Goal: Transaction & Acquisition: Purchase product/service

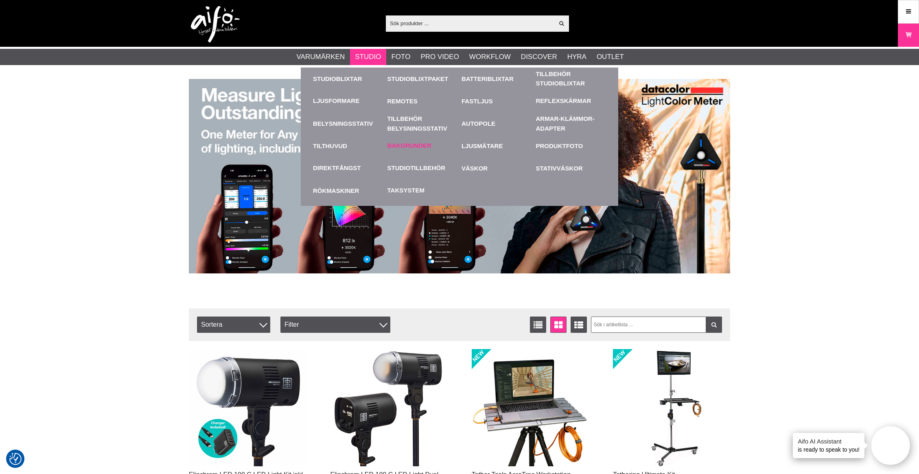
click at [413, 146] on link "Bakgrunder" at bounding box center [409, 145] width 44 height 9
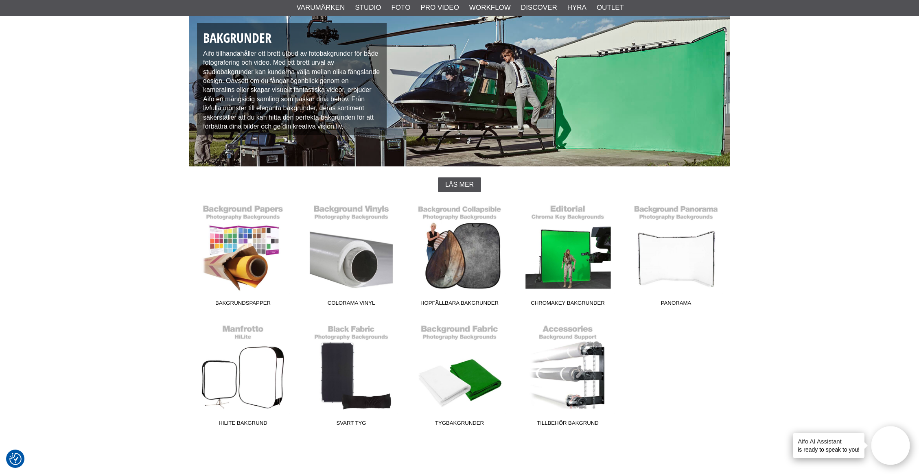
scroll to position [144, 0]
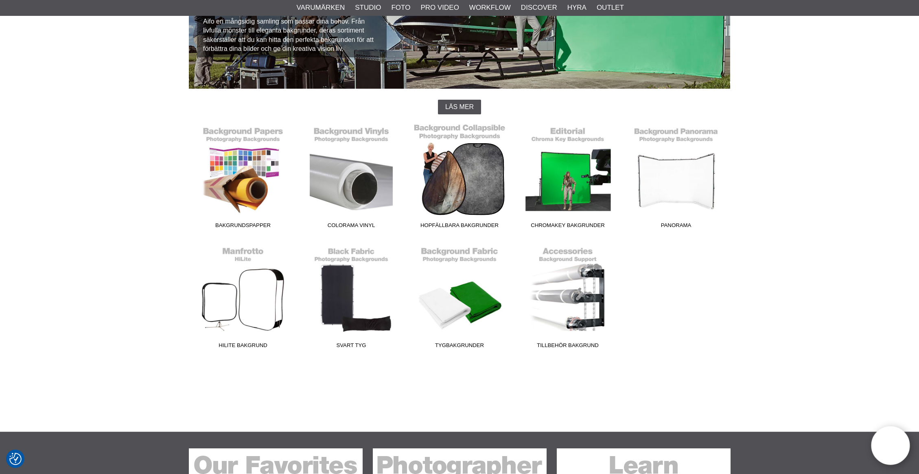
click at [455, 163] on link "Hopfällbara Bakgrunder" at bounding box center [459, 177] width 108 height 110
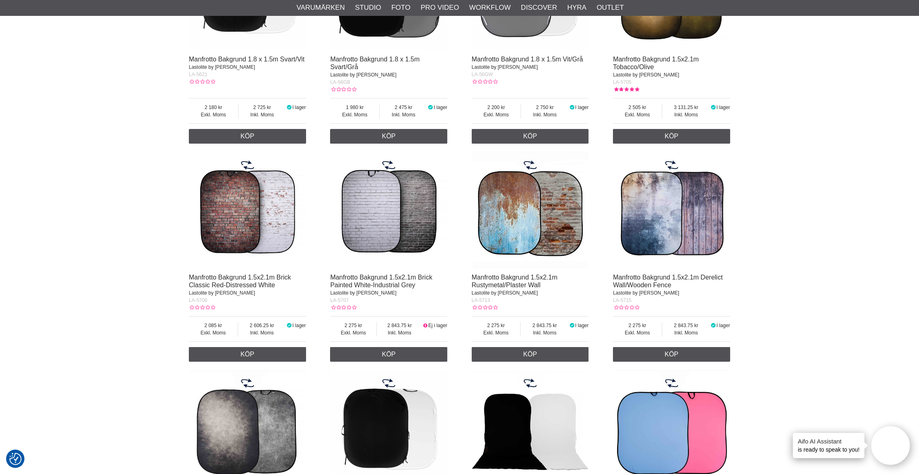
scroll to position [578, 0]
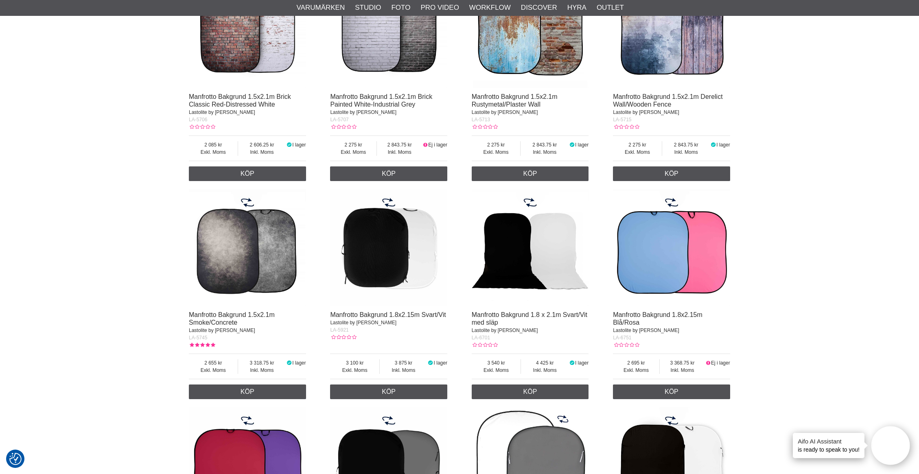
click at [238, 243] on img at bounding box center [247, 247] width 117 height 117
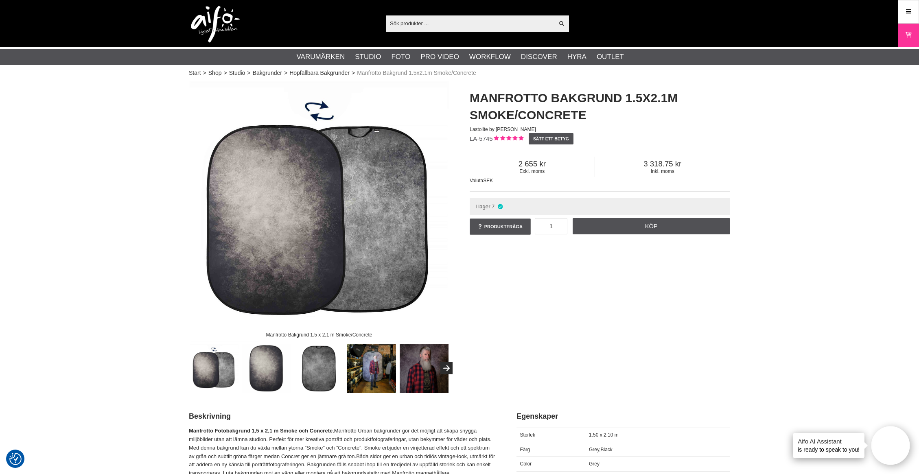
click at [367, 376] on img at bounding box center [371, 368] width 49 height 49
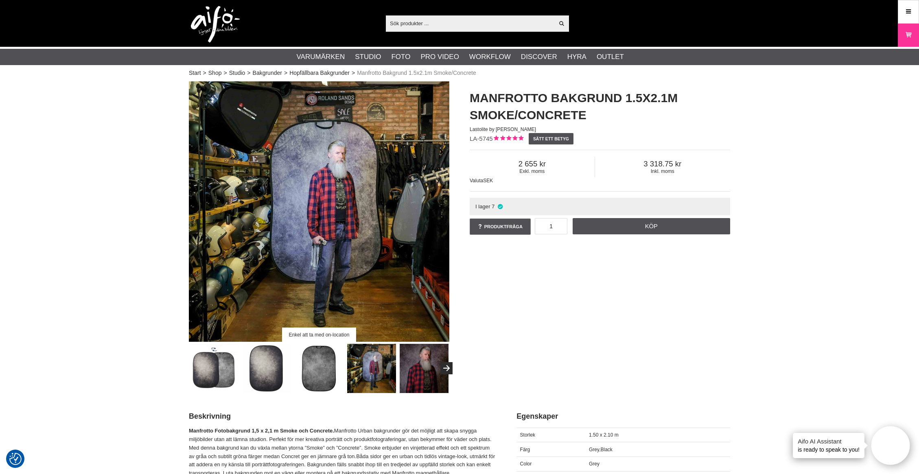
click at [418, 369] on img at bounding box center [423, 368] width 49 height 49
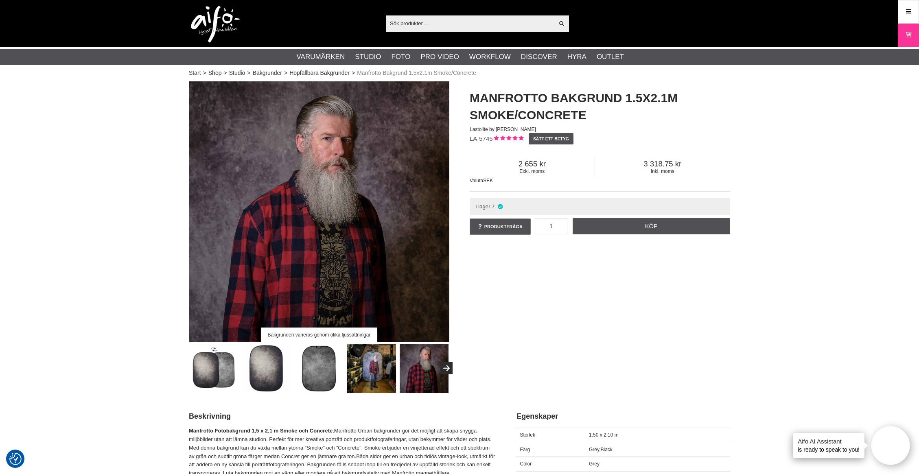
click at [271, 364] on img at bounding box center [266, 368] width 49 height 49
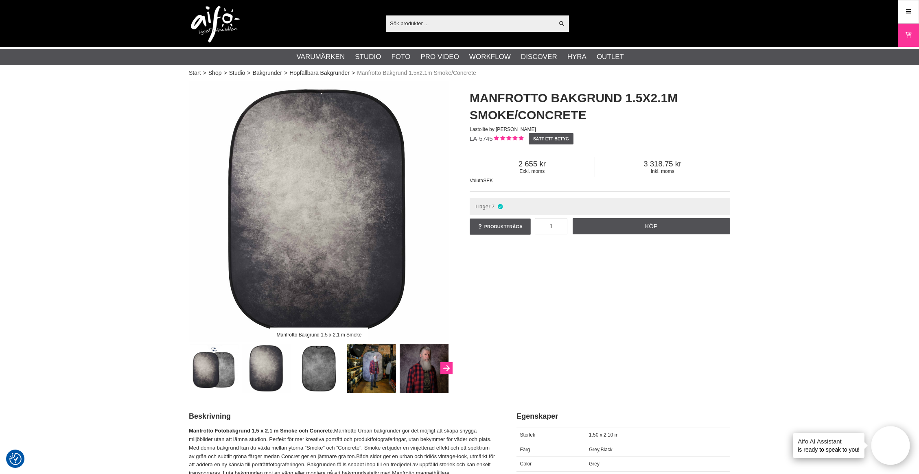
click at [448, 365] on button "Next" at bounding box center [446, 368] width 12 height 12
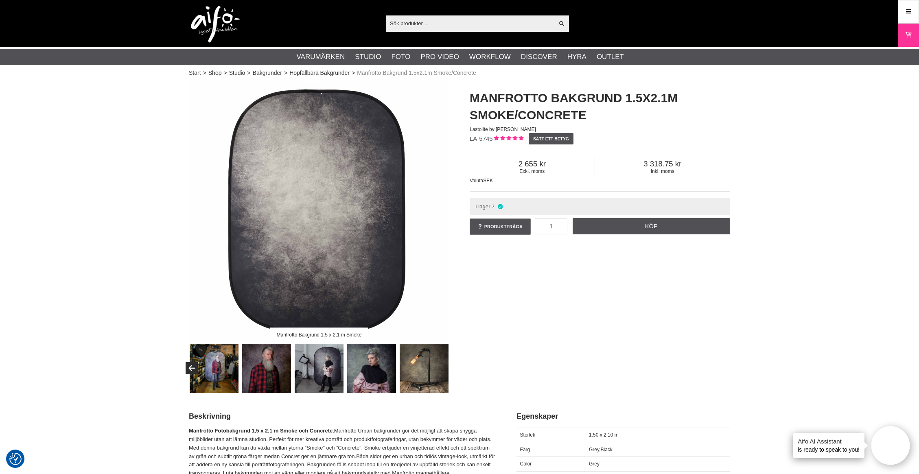
click at [311, 380] on img at bounding box center [319, 368] width 49 height 49
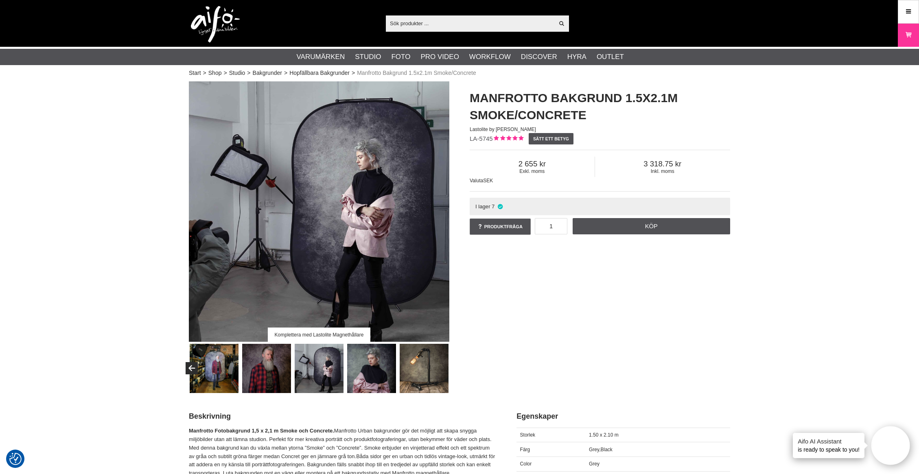
click at [351, 374] on img at bounding box center [371, 368] width 49 height 49
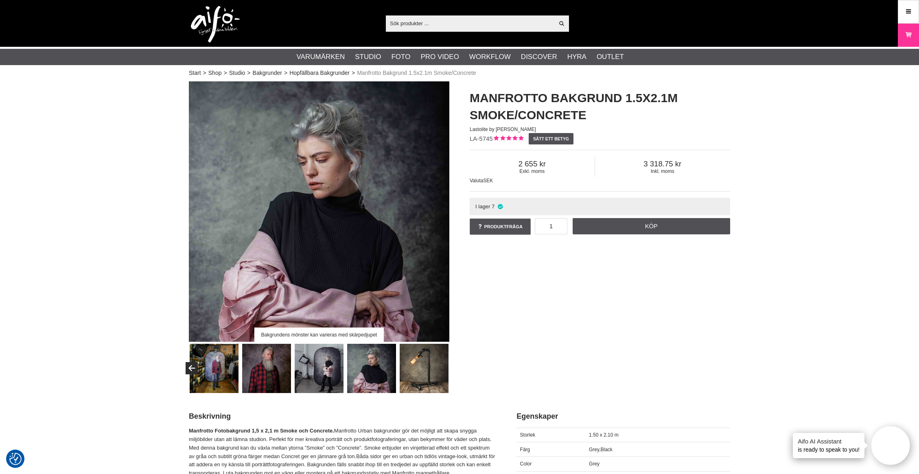
click at [425, 375] on img at bounding box center [423, 368] width 49 height 49
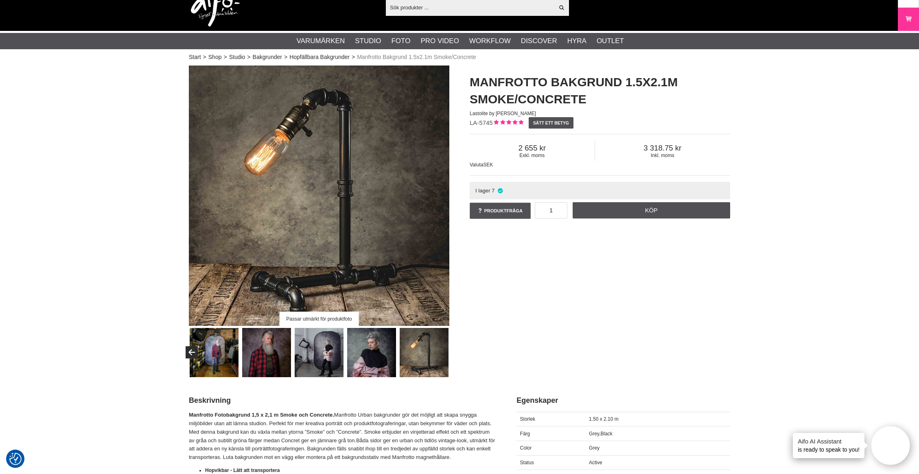
scroll to position [26, 0]
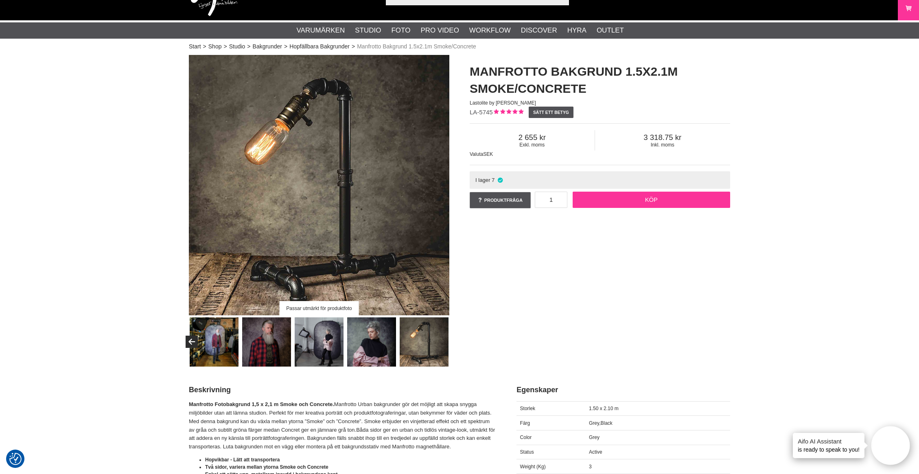
click at [648, 205] on link "Köp" at bounding box center [651, 200] width 158 height 16
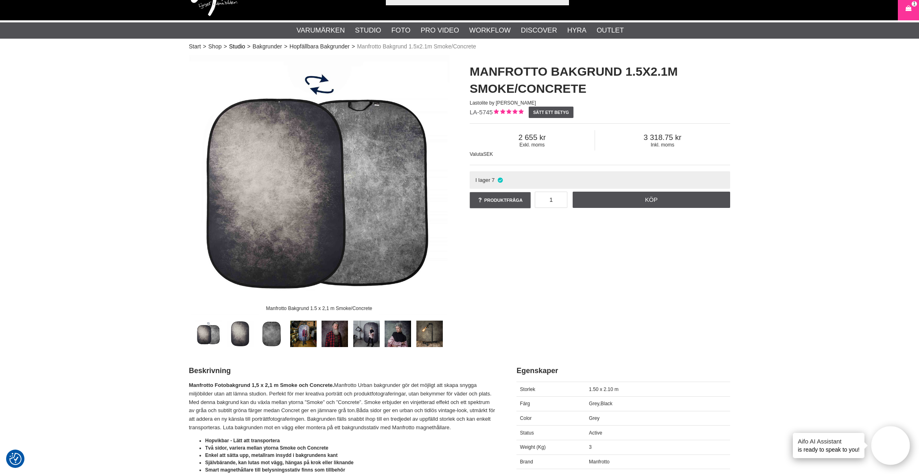
click at [235, 48] on link "Studio" at bounding box center [237, 46] width 16 height 9
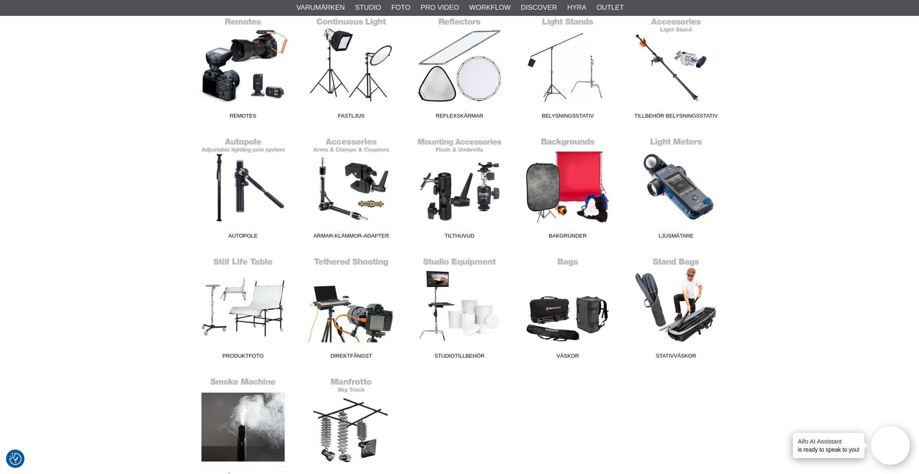
scroll to position [222, 0]
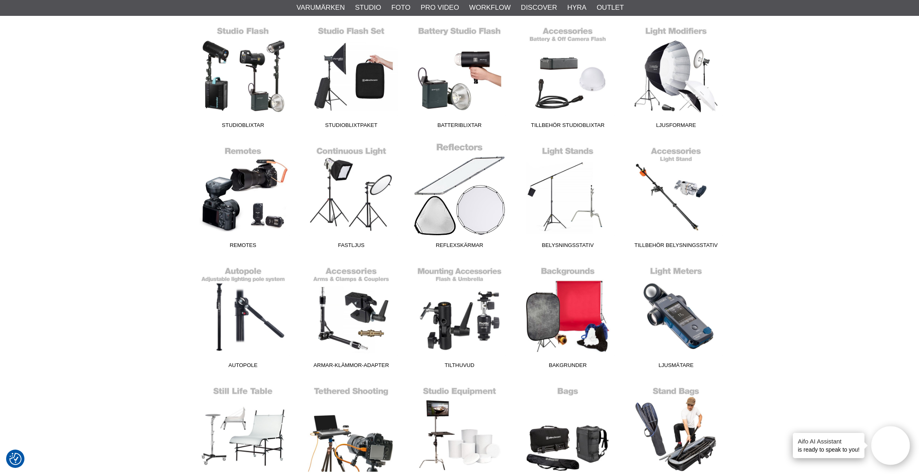
click at [459, 214] on link "Reflexskärmar" at bounding box center [459, 197] width 108 height 110
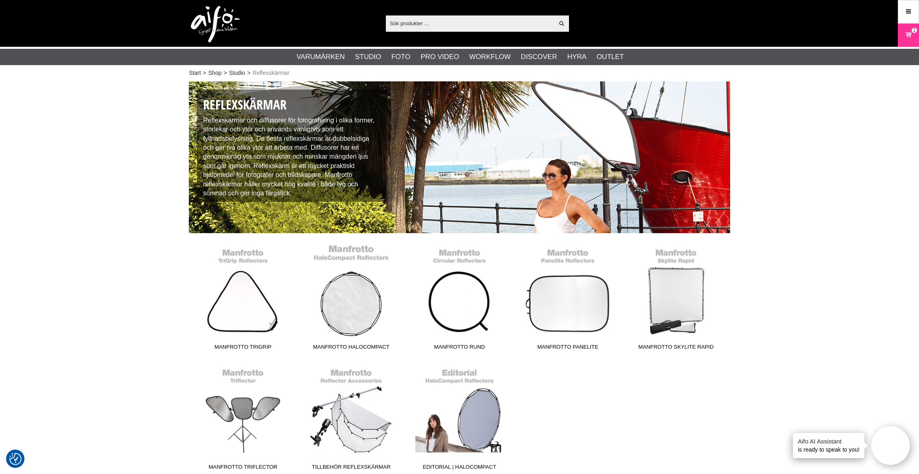
click at [352, 319] on link "Manfrotto HaloCompact" at bounding box center [351, 299] width 108 height 110
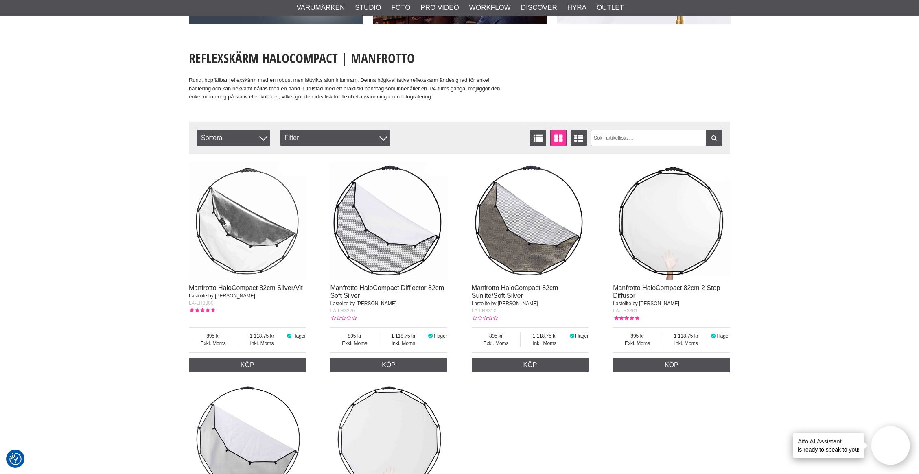
scroll to position [72, 0]
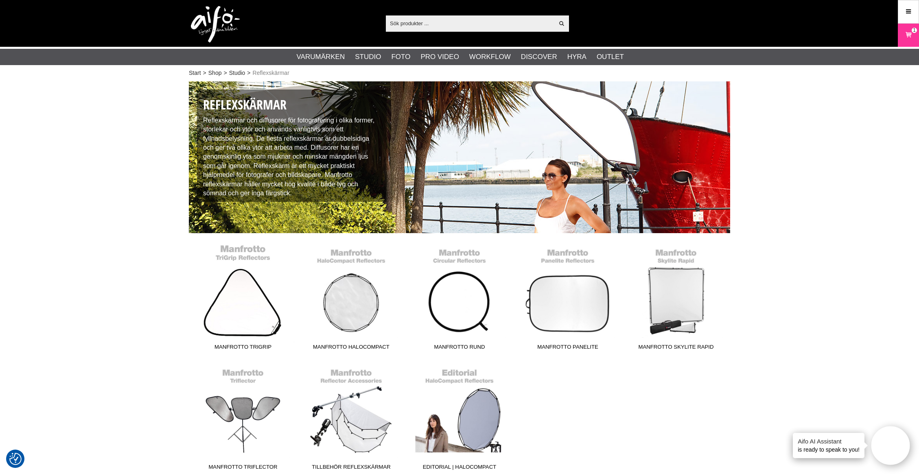
click at [258, 304] on link "Manfrotto TriGrip" at bounding box center [243, 299] width 108 height 110
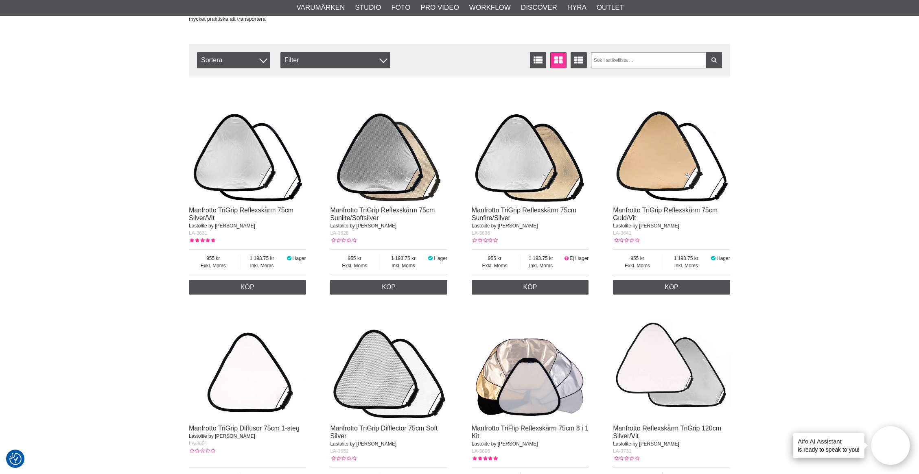
scroll to position [399, 0]
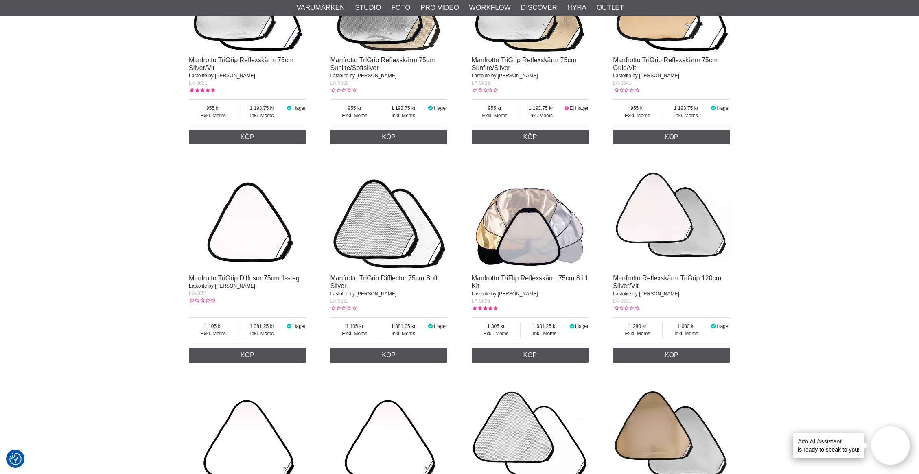
click at [530, 253] on img at bounding box center [529, 211] width 117 height 117
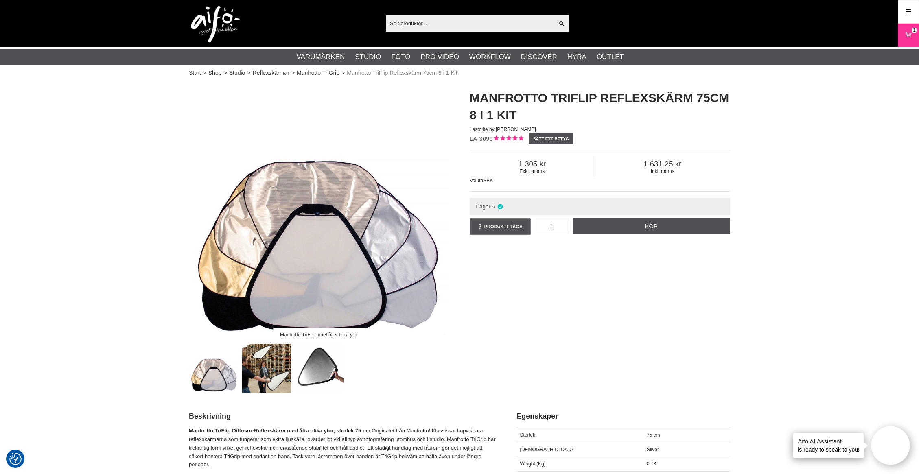
click at [272, 366] on img at bounding box center [266, 368] width 49 height 49
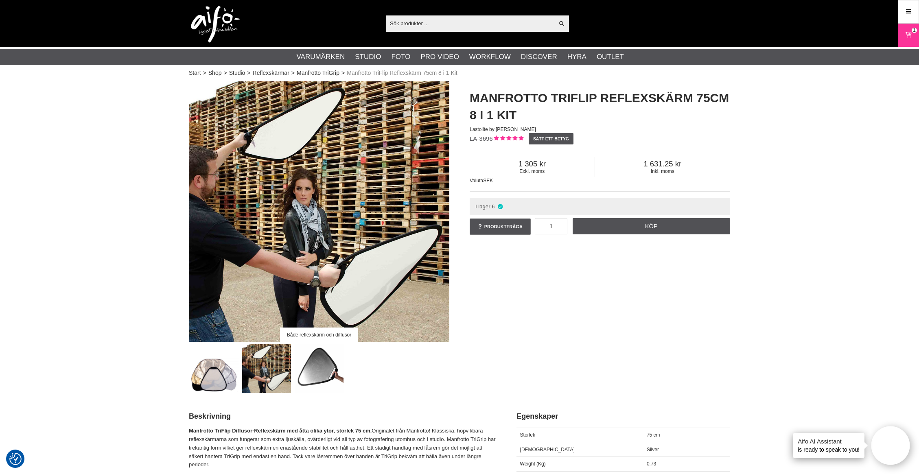
click at [327, 384] on img at bounding box center [319, 368] width 49 height 49
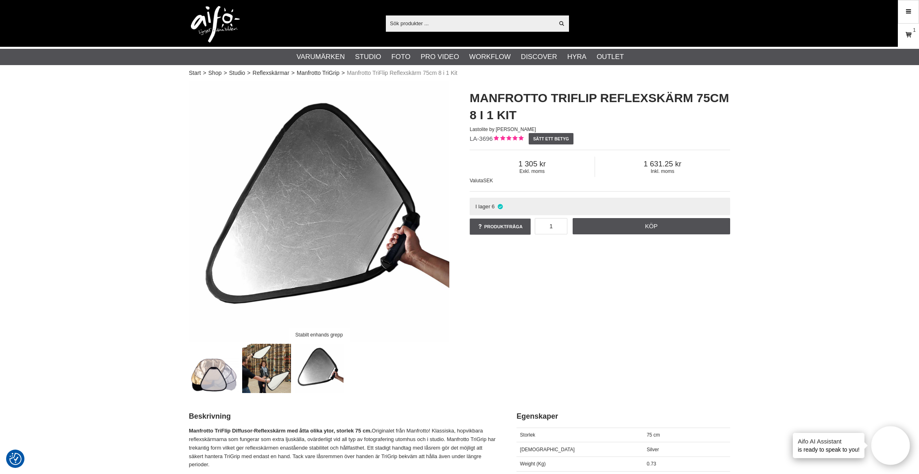
click at [904, 36] on icon at bounding box center [908, 35] width 8 height 9
